Goal: Task Accomplishment & Management: Manage account settings

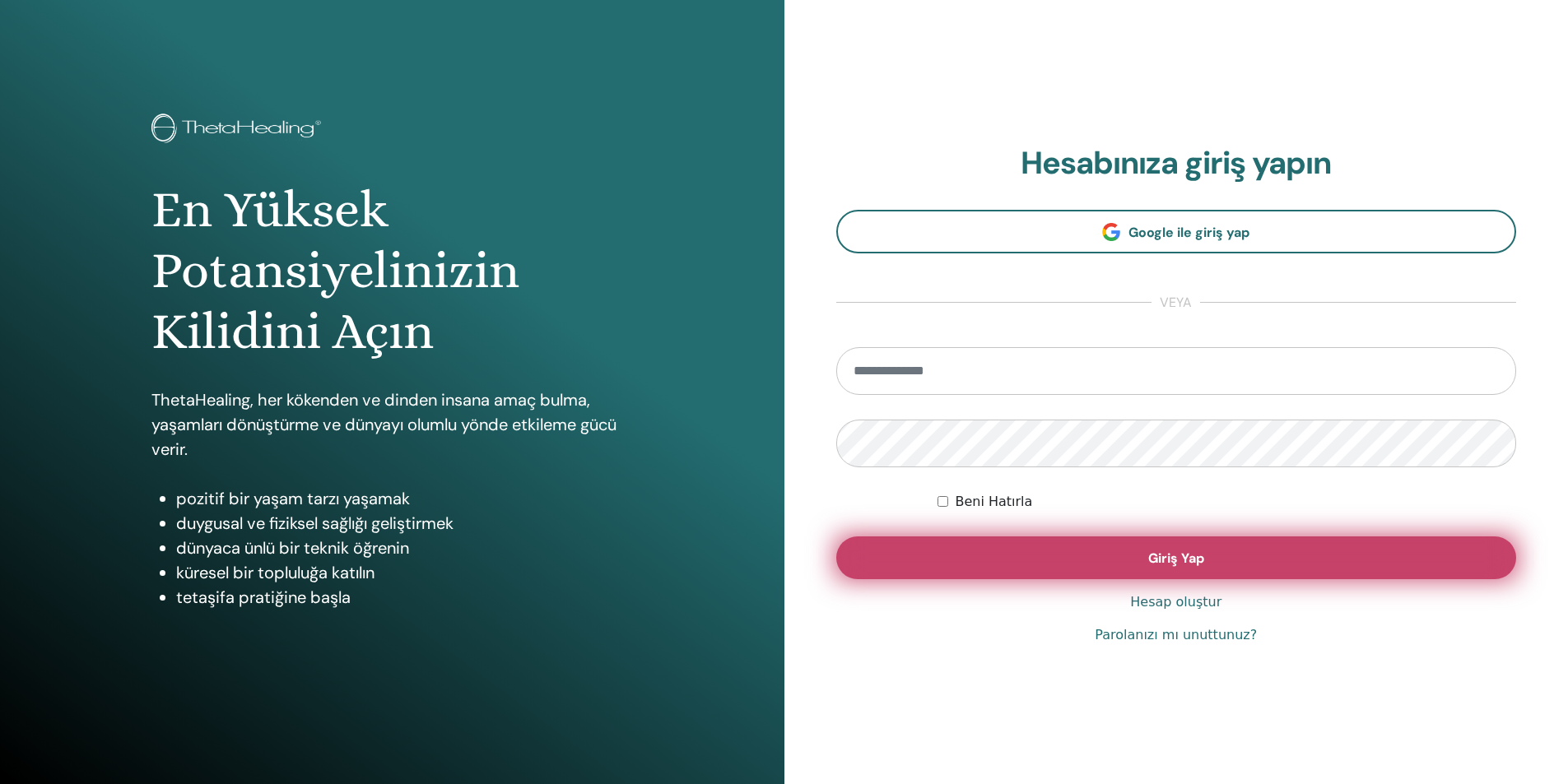
type input "**********"
click at [981, 570] on button "Giriş Yap" at bounding box center [1177, 558] width 681 height 43
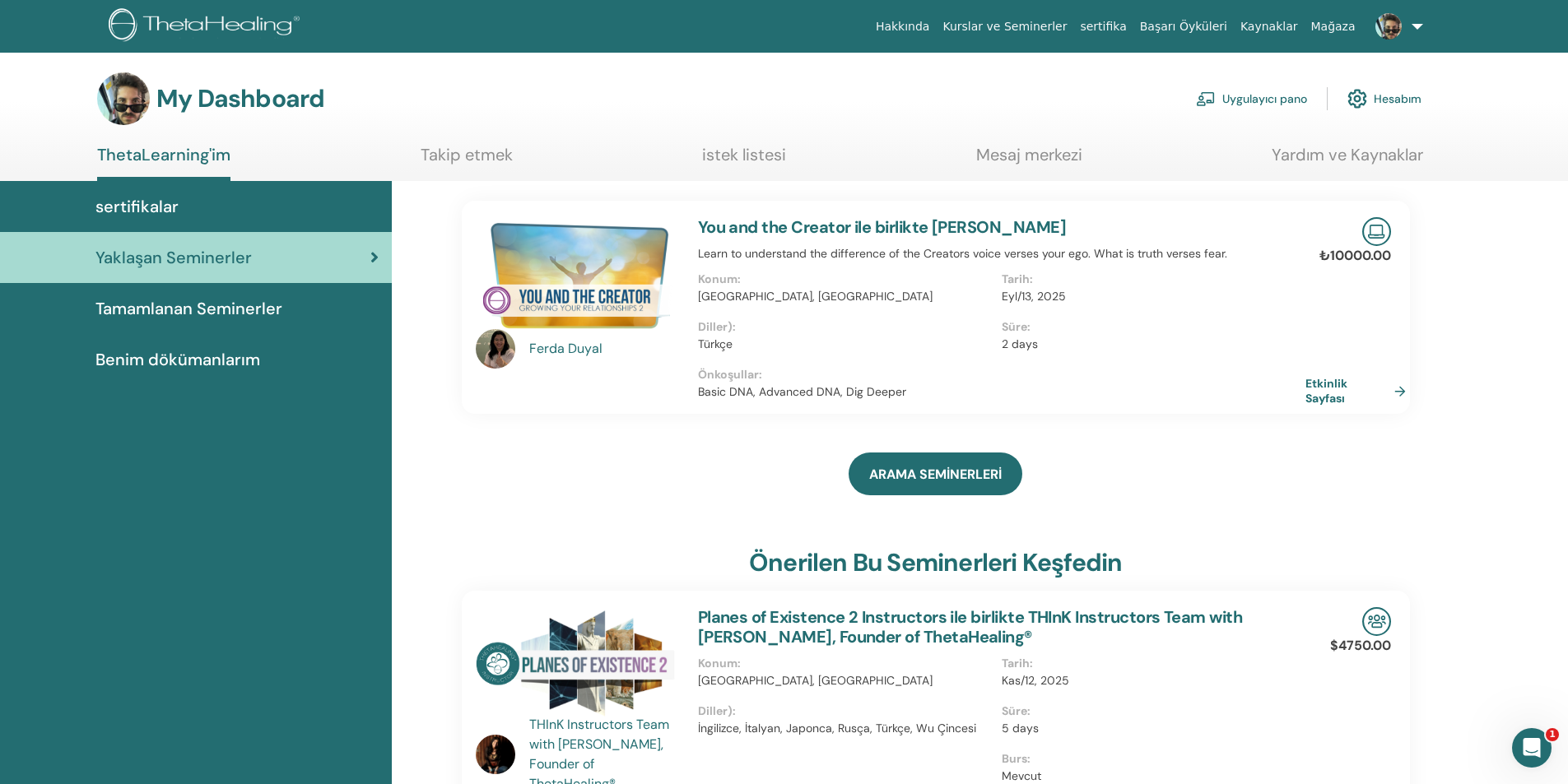
click at [1407, 39] on link at bounding box center [1396, 26] width 68 height 53
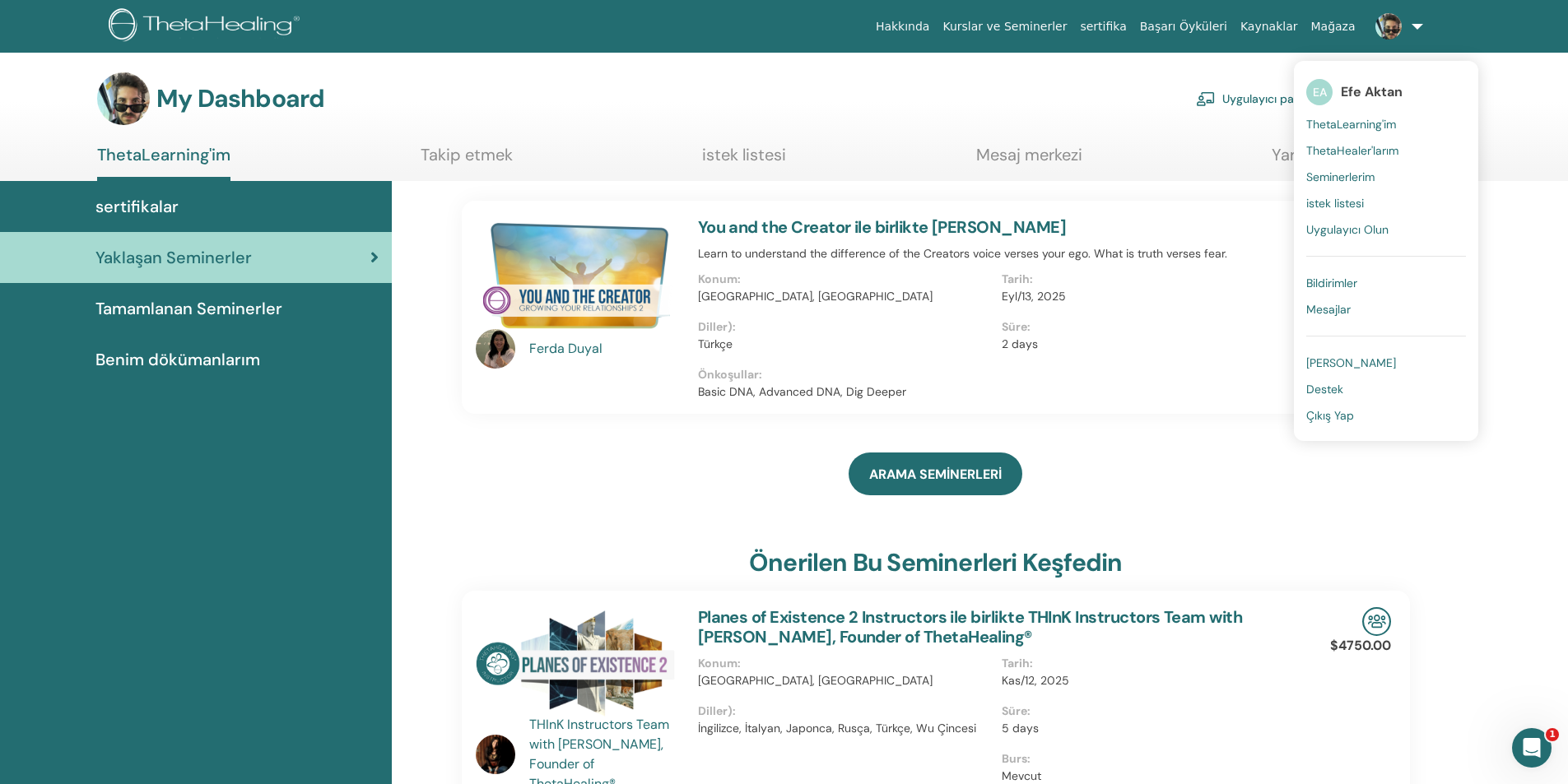
click at [1333, 418] on span "Çıkış Yap" at bounding box center [1330, 415] width 47 height 15
